Goal: Use online tool/utility: Use online tool/utility

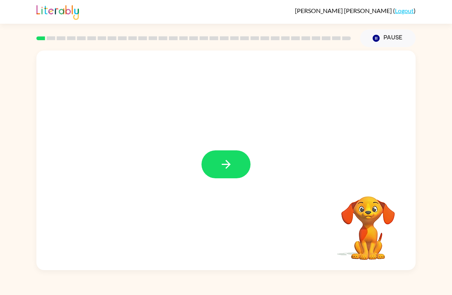
click at [215, 165] on button "button" at bounding box center [225, 164] width 49 height 28
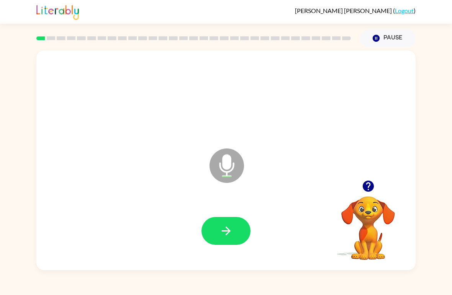
click at [215, 245] on button "button" at bounding box center [225, 231] width 49 height 28
click at [217, 237] on button "button" at bounding box center [225, 231] width 49 height 28
click at [216, 226] on button "button" at bounding box center [225, 231] width 49 height 28
click at [219, 232] on button "button" at bounding box center [225, 231] width 49 height 28
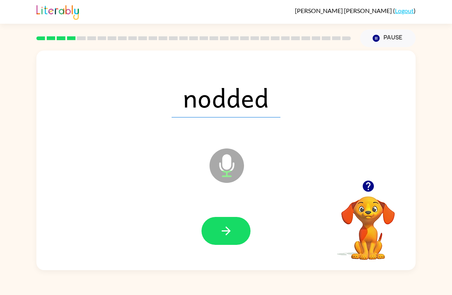
click at [223, 240] on button "button" at bounding box center [225, 231] width 49 height 28
click at [224, 229] on icon "button" at bounding box center [225, 230] width 13 height 13
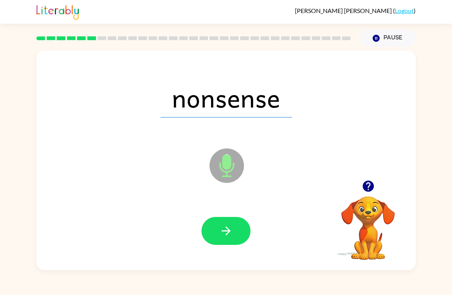
click at [213, 233] on button "button" at bounding box center [225, 231] width 49 height 28
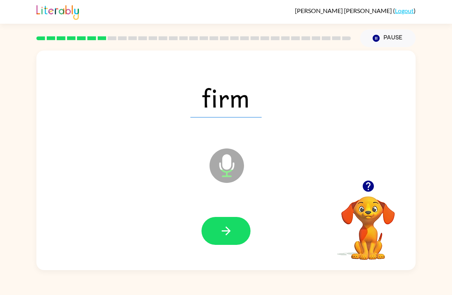
click at [222, 238] on icon "button" at bounding box center [225, 230] width 13 height 13
click at [219, 235] on icon "button" at bounding box center [225, 230] width 13 height 13
click at [224, 230] on icon "button" at bounding box center [225, 230] width 13 height 13
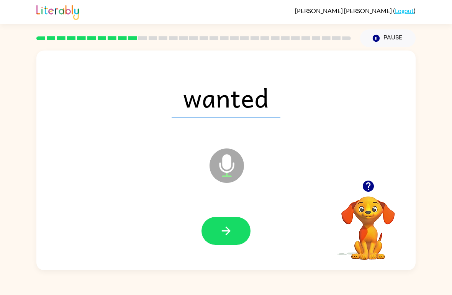
click at [218, 228] on button "button" at bounding box center [225, 231] width 49 height 28
click at [387, 98] on div "wildly" at bounding box center [226, 97] width 364 height 63
click at [217, 235] on button "button" at bounding box center [225, 231] width 49 height 28
click at [214, 237] on button "button" at bounding box center [225, 231] width 49 height 28
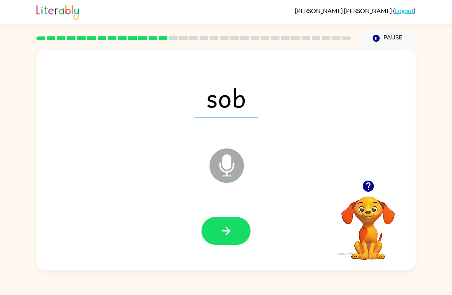
click at [219, 229] on icon "button" at bounding box center [225, 230] width 13 height 13
click at [219, 229] on button "button" at bounding box center [225, 231] width 49 height 28
click at [220, 227] on icon "button" at bounding box center [225, 230] width 13 height 13
click at [227, 224] on button "button" at bounding box center [225, 231] width 49 height 28
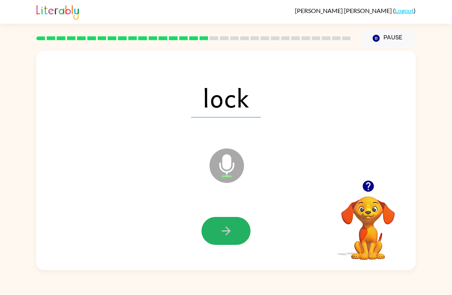
click at [222, 230] on icon "button" at bounding box center [225, 230] width 13 height 13
click at [218, 234] on button "button" at bounding box center [225, 231] width 49 height 28
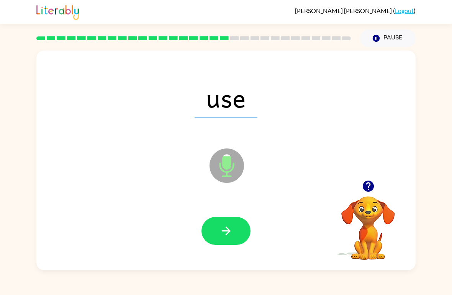
click at [214, 235] on button "button" at bounding box center [225, 231] width 49 height 28
click at [230, 222] on button "button" at bounding box center [225, 231] width 49 height 28
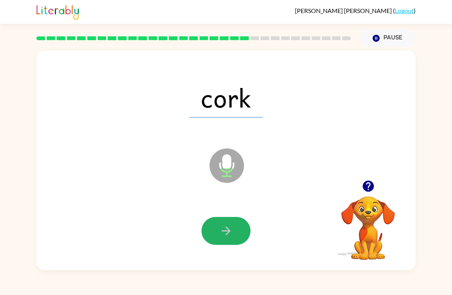
click at [232, 218] on button "button" at bounding box center [225, 231] width 49 height 28
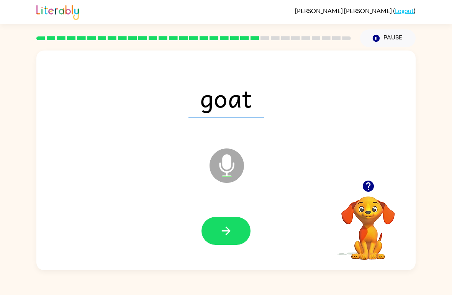
click at [217, 230] on button "button" at bounding box center [225, 231] width 49 height 28
click at [211, 232] on button "button" at bounding box center [225, 231] width 49 height 28
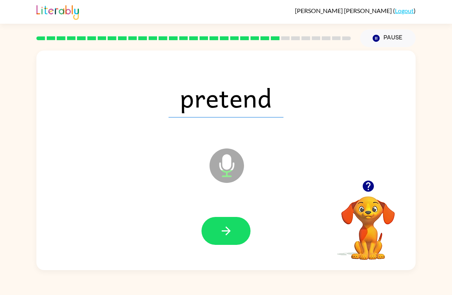
click at [217, 232] on button "button" at bounding box center [225, 231] width 49 height 28
click at [215, 234] on button "button" at bounding box center [225, 231] width 49 height 28
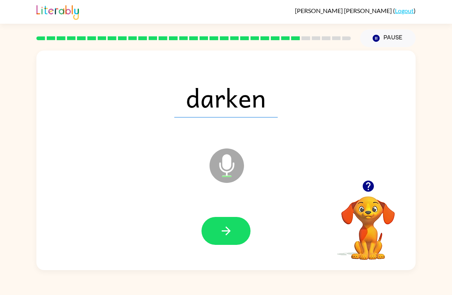
click at [216, 235] on button "button" at bounding box center [225, 231] width 49 height 28
click at [220, 239] on button "button" at bounding box center [225, 231] width 49 height 28
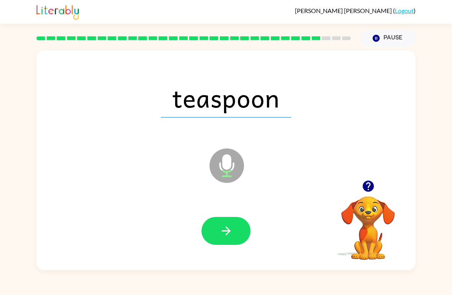
click at [214, 230] on button "button" at bounding box center [225, 231] width 49 height 28
click at [214, 238] on button "button" at bounding box center [225, 231] width 49 height 28
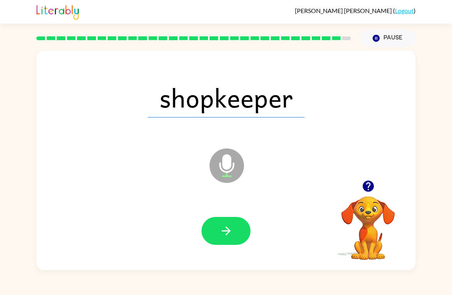
click at [217, 227] on button "button" at bounding box center [225, 231] width 49 height 28
